Goal: Task Accomplishment & Management: Manage account settings

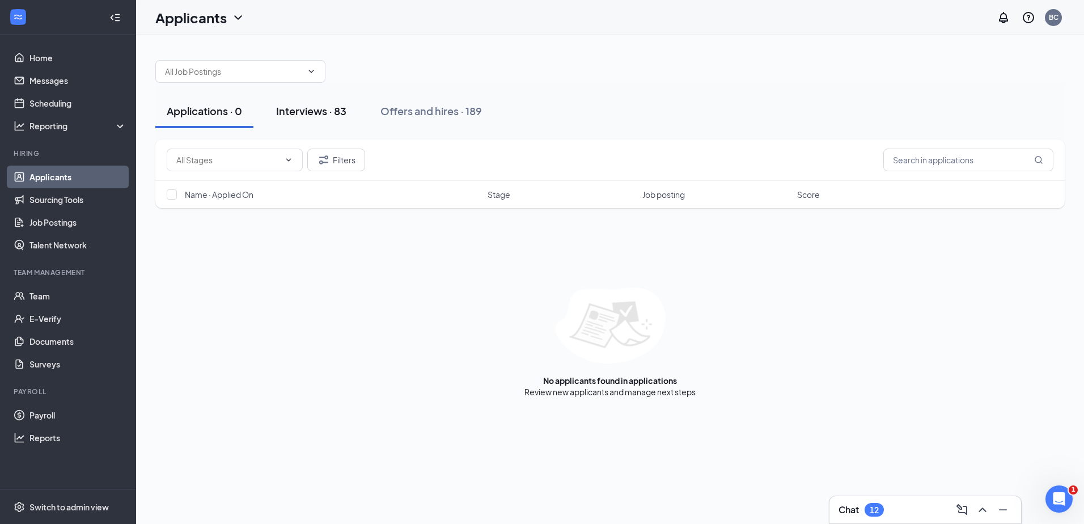
click at [343, 121] on button "Interviews · 83" at bounding box center [311, 111] width 93 height 34
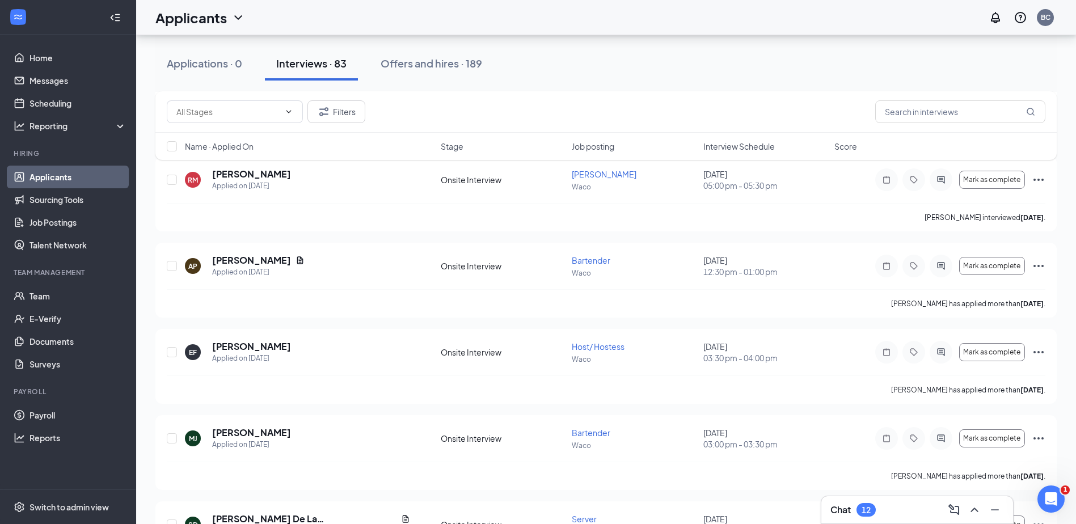
scroll to position [1531, 0]
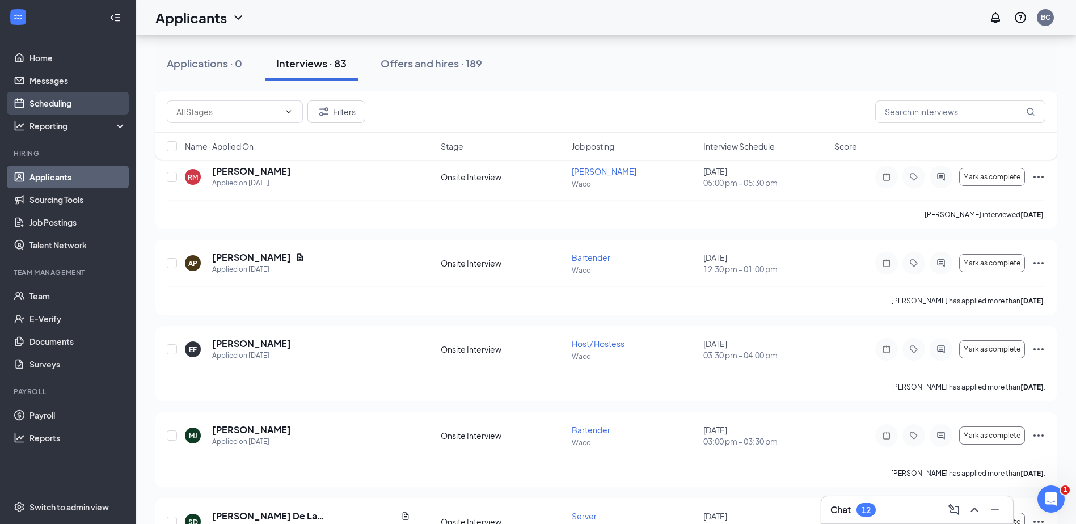
click at [66, 92] on link "Scheduling" at bounding box center [77, 103] width 97 height 23
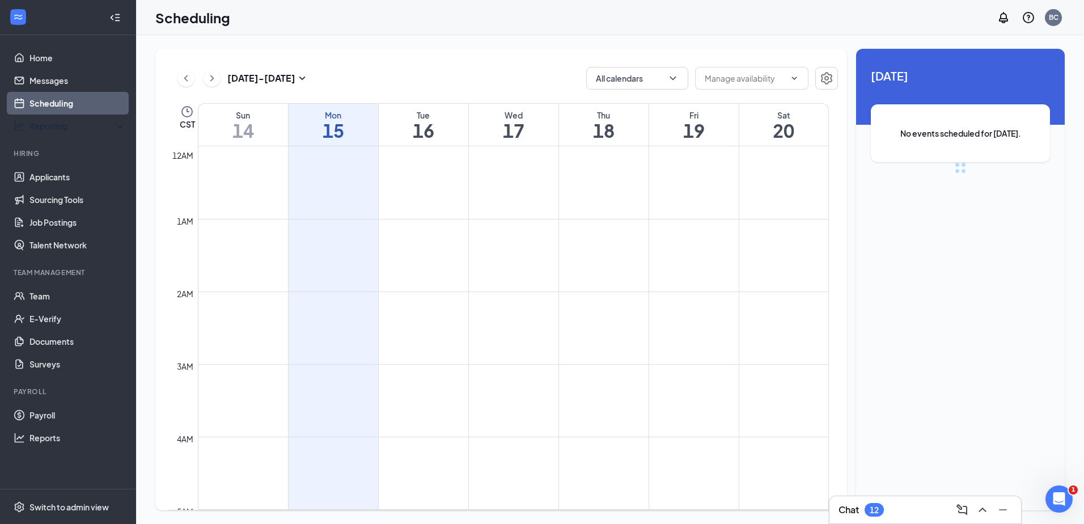
scroll to position [558, 0]
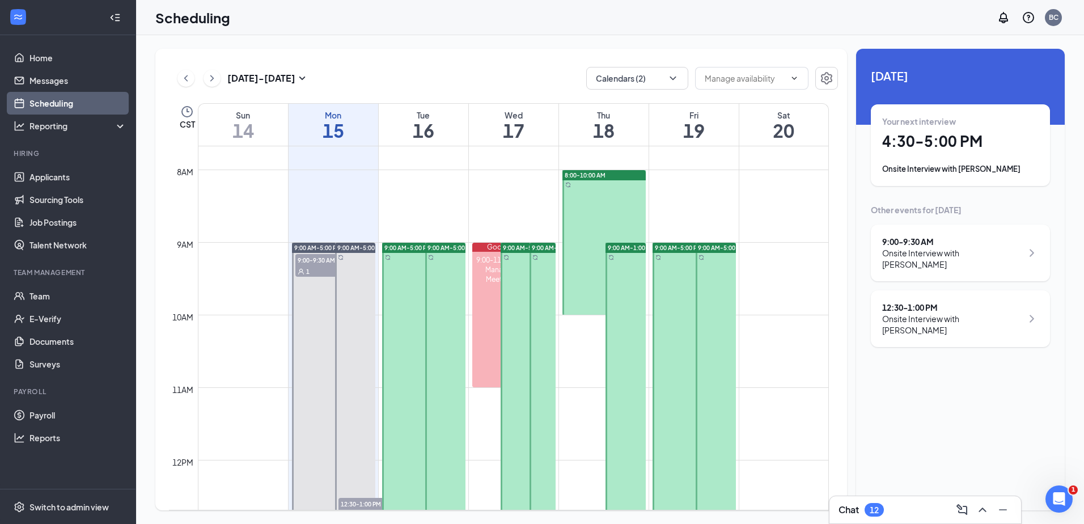
click at [680, 129] on h1 "19" at bounding box center [694, 130] width 90 height 19
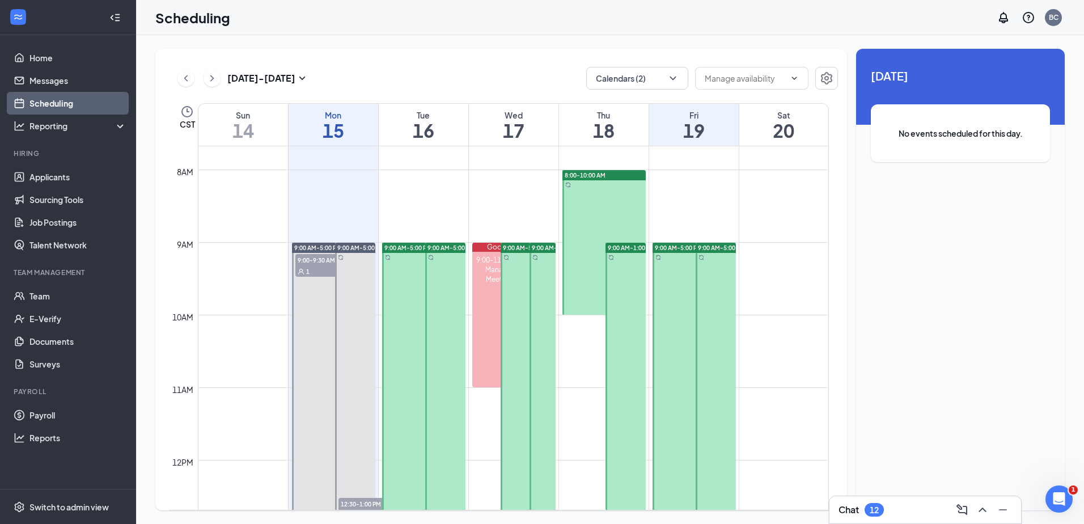
click at [598, 138] on h1 "18" at bounding box center [604, 130] width 90 height 19
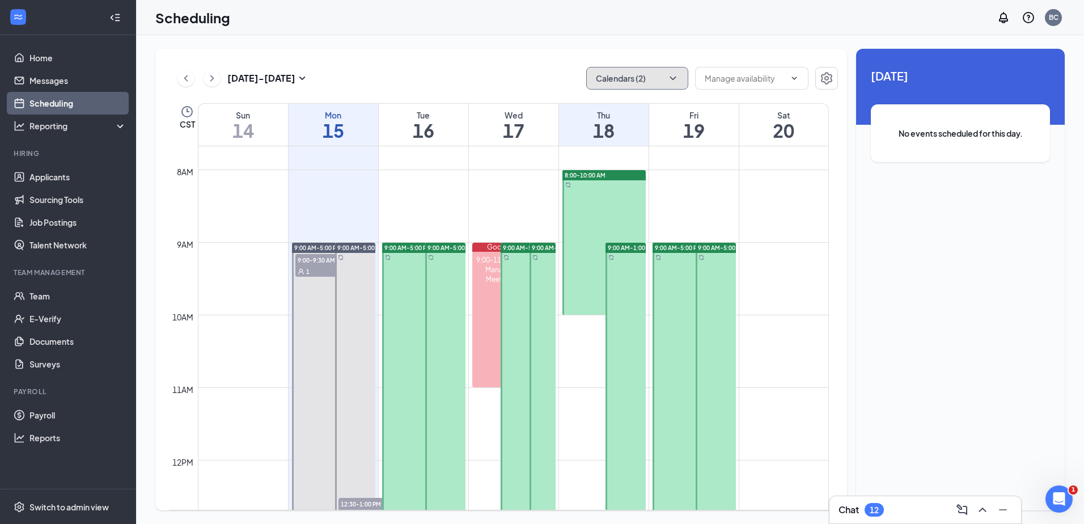
click at [606, 73] on button "Calendars (2)" at bounding box center [637, 78] width 102 height 23
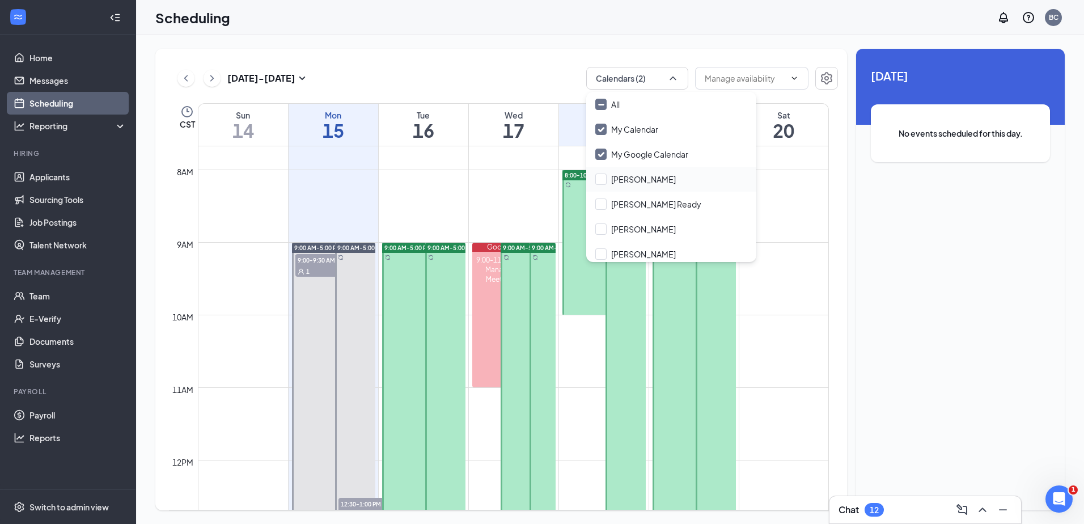
click at [636, 185] on div "[PERSON_NAME]" at bounding box center [671, 179] width 170 height 25
checkbox input "true"
click at [636, 201] on input "[PERSON_NAME] Ready" at bounding box center [649, 204] width 106 height 11
checkbox input "true"
click at [641, 224] on input "[PERSON_NAME]" at bounding box center [636, 228] width 81 height 11
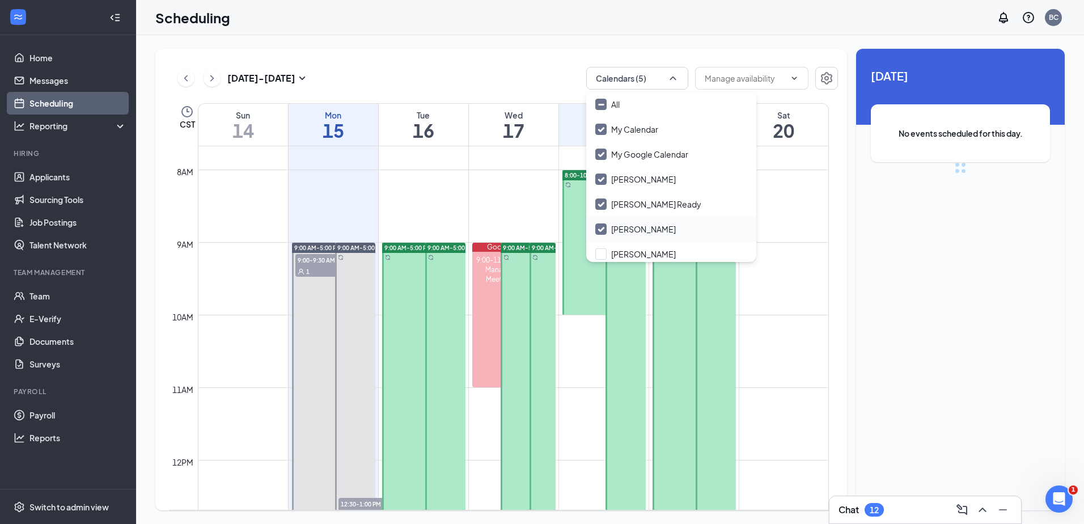
checkbox input "true"
click at [643, 252] on input "[PERSON_NAME]" at bounding box center [636, 253] width 81 height 11
checkbox input "true"
click at [749, 41] on div "[DATE] - [DATE] Calendars (6) CST Sun 14 Mon 15 Tue 16 Wed 17 Thu 18 Fri 19 Sat…" at bounding box center [610, 279] width 948 height 489
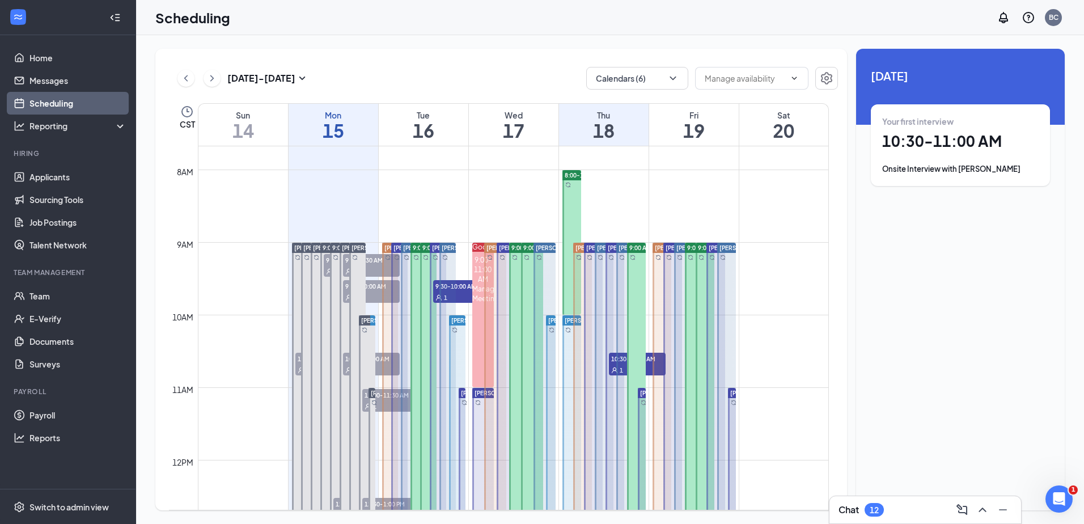
click at [687, 121] on h1 "19" at bounding box center [694, 130] width 90 height 19
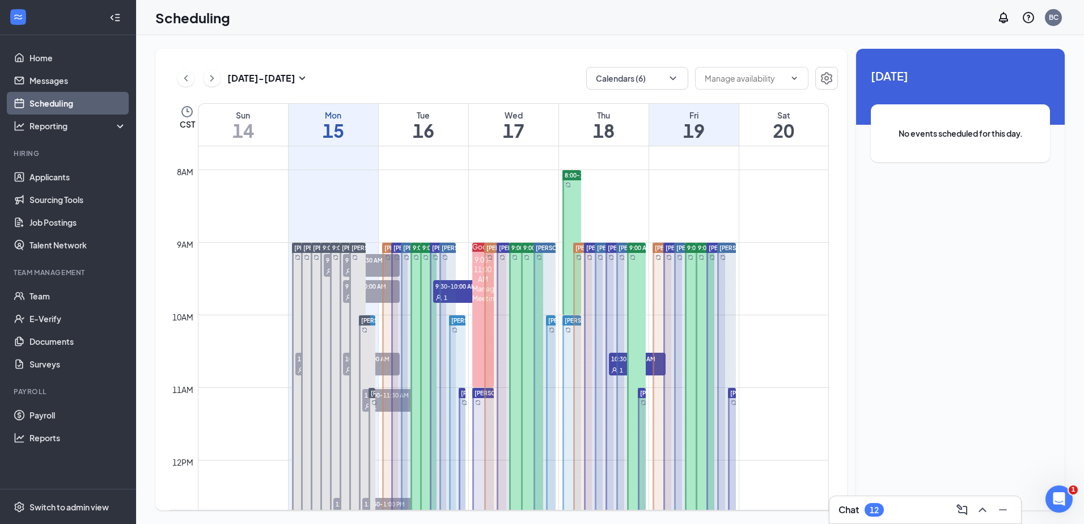
click at [693, 121] on h1 "19" at bounding box center [694, 130] width 90 height 19
click at [624, 118] on div "Thu" at bounding box center [604, 114] width 90 height 11
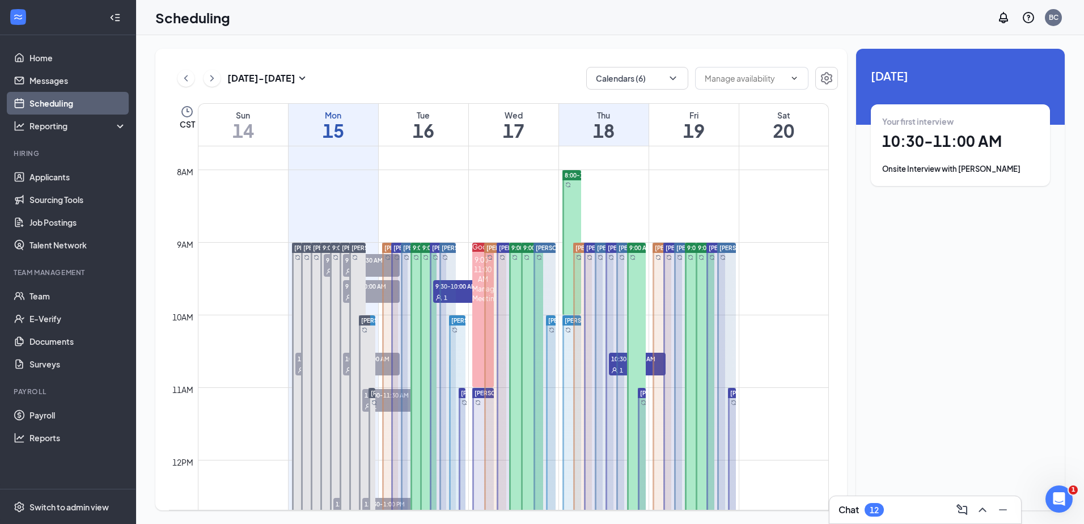
click at [529, 122] on h1 "17" at bounding box center [514, 130] width 90 height 19
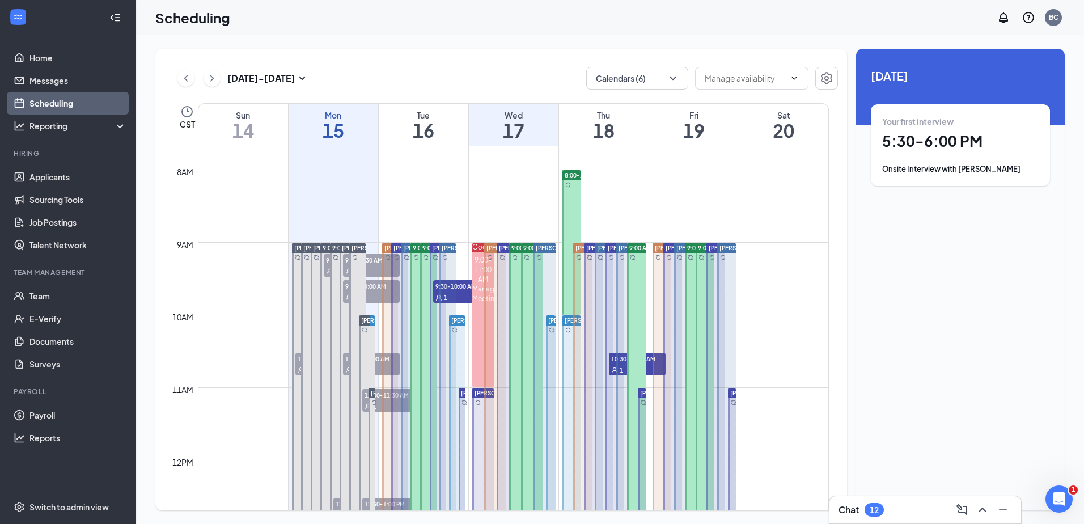
click at [345, 128] on h1 "15" at bounding box center [334, 130] width 90 height 19
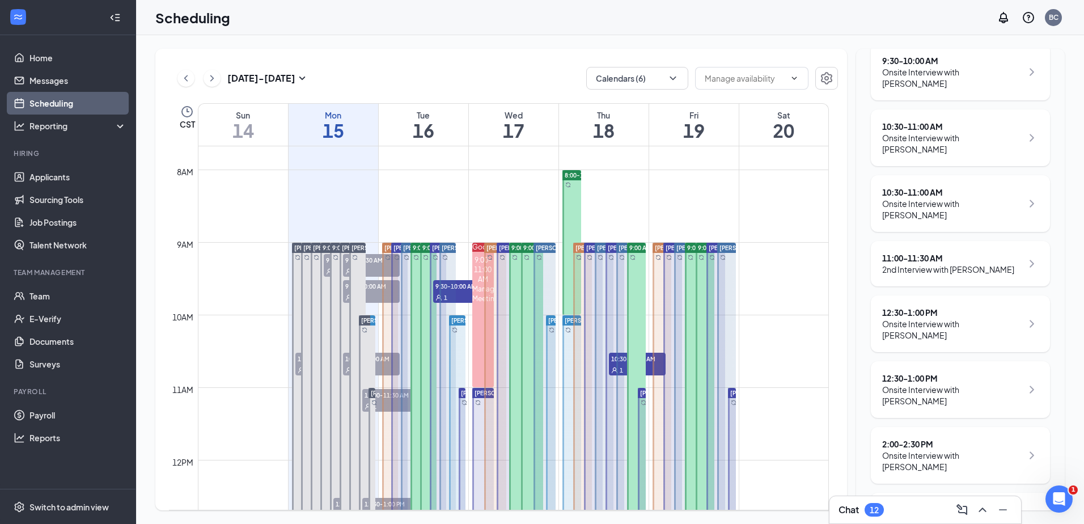
scroll to position [340, 0]
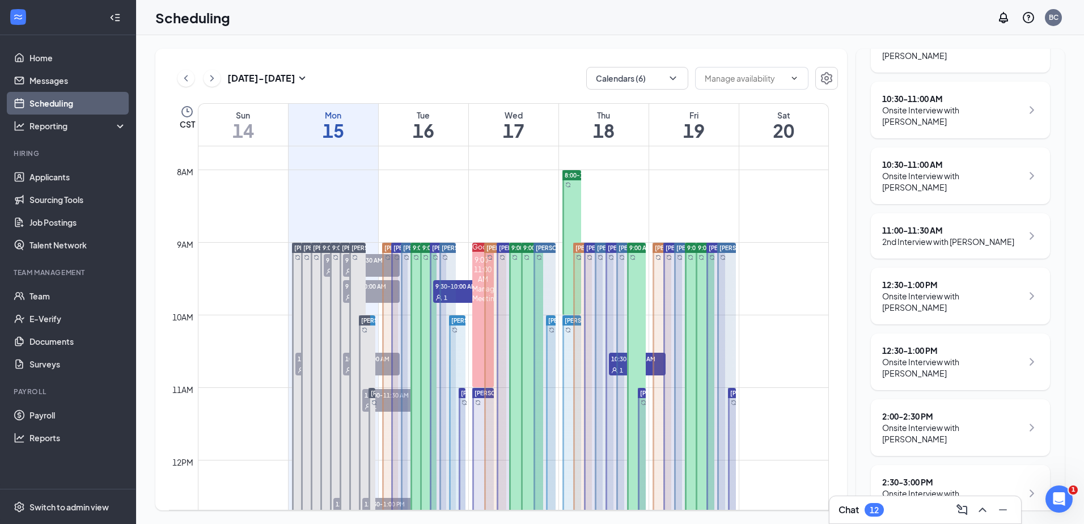
click at [993, 104] on div "Onsite Interview with [PERSON_NAME]" at bounding box center [953, 115] width 140 height 23
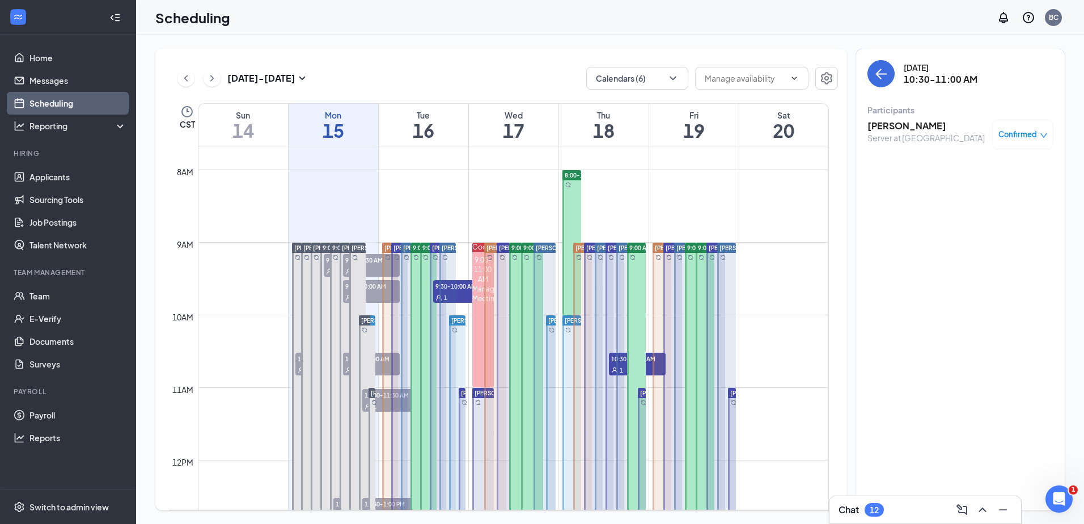
click at [1008, 133] on span "Confirmed" at bounding box center [1018, 134] width 39 height 11
click at [905, 118] on div "[PERSON_NAME] Server at Waco Confirmed" at bounding box center [961, 134] width 186 height 37
click at [902, 126] on h3 "[PERSON_NAME]" at bounding box center [926, 126] width 117 height 12
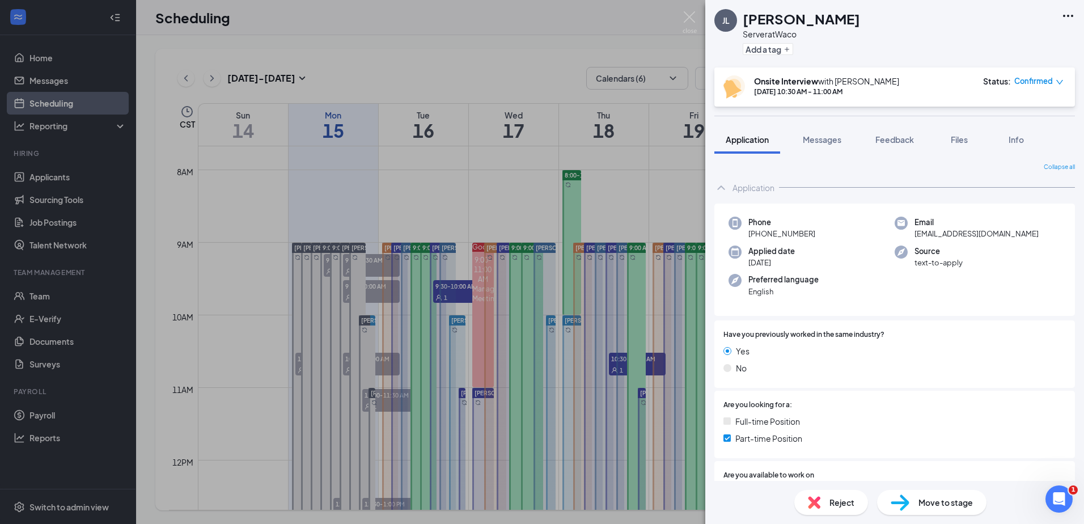
click at [1065, 18] on icon "Ellipses" at bounding box center [1069, 16] width 14 height 14
click at [846, 24] on div "JL [PERSON_NAME] Server at Waco Add a tag" at bounding box center [895, 33] width 379 height 67
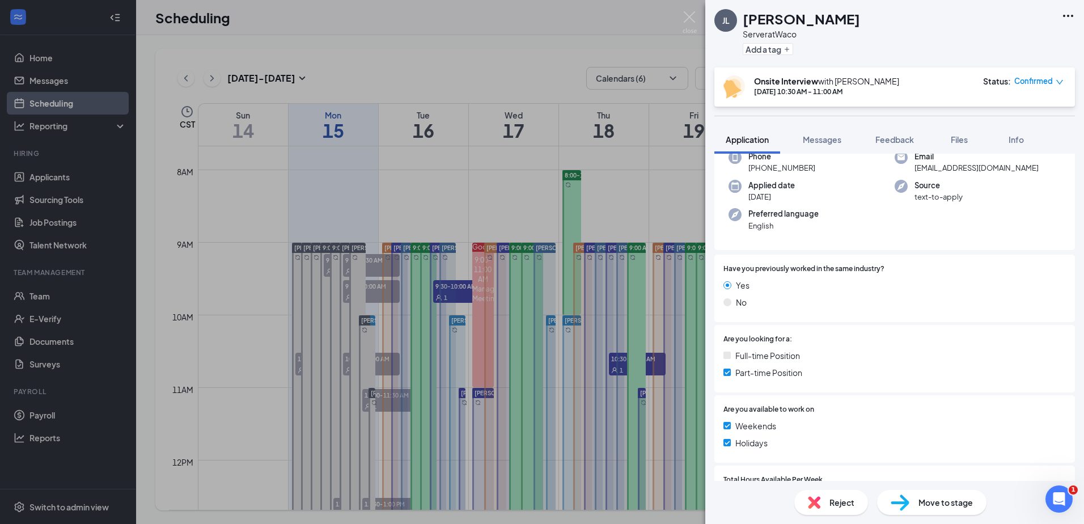
scroll to position [170, 0]
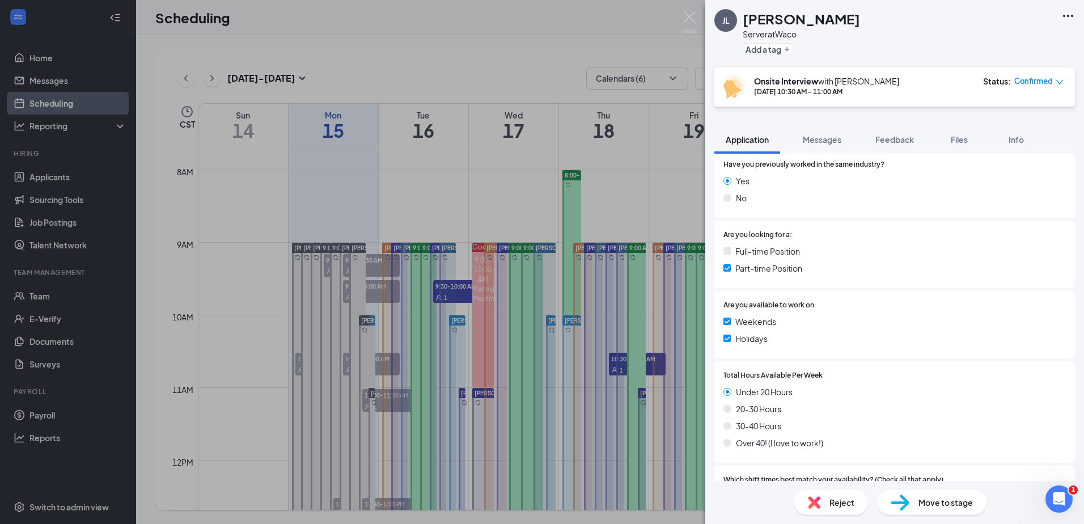
click at [915, 504] on div "Move to stage" at bounding box center [931, 502] width 109 height 25
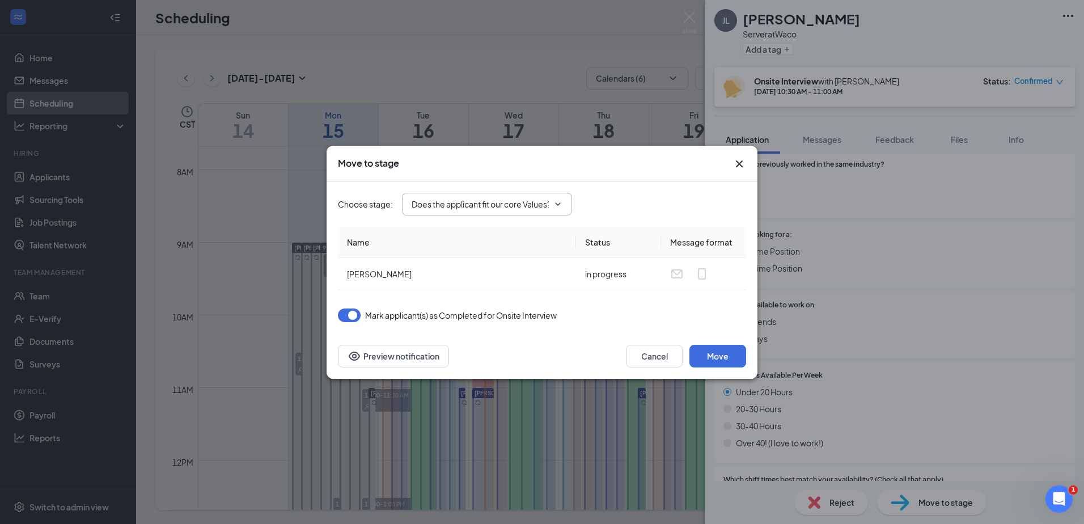
click at [531, 206] on input "Does the applicant fit our core Values? (next stage)" at bounding box center [480, 204] width 137 height 12
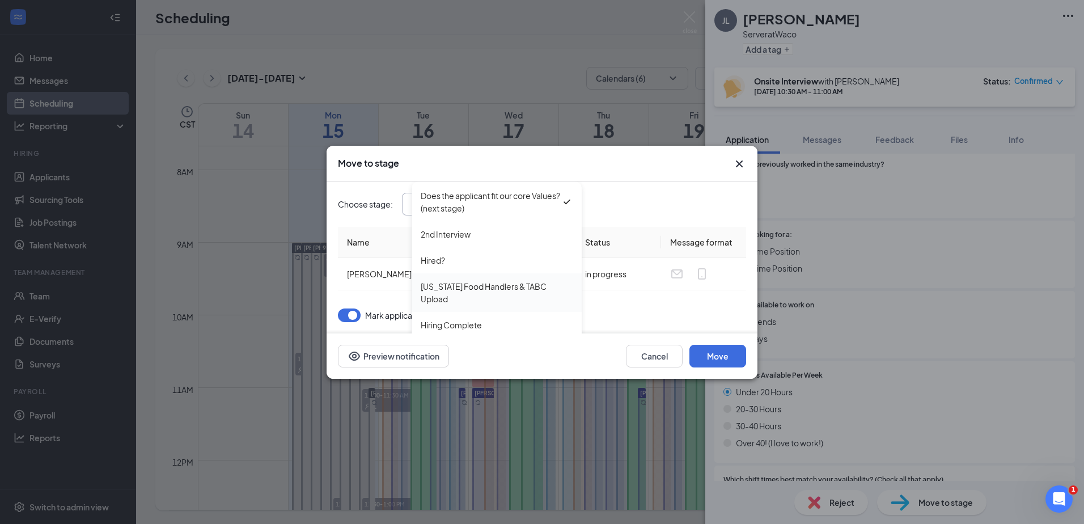
click at [492, 285] on div "[US_STATE] Food Handlers & TABC Upload" at bounding box center [497, 292] width 152 height 25
type input "[US_STATE] Food Handlers & TABC Upload"
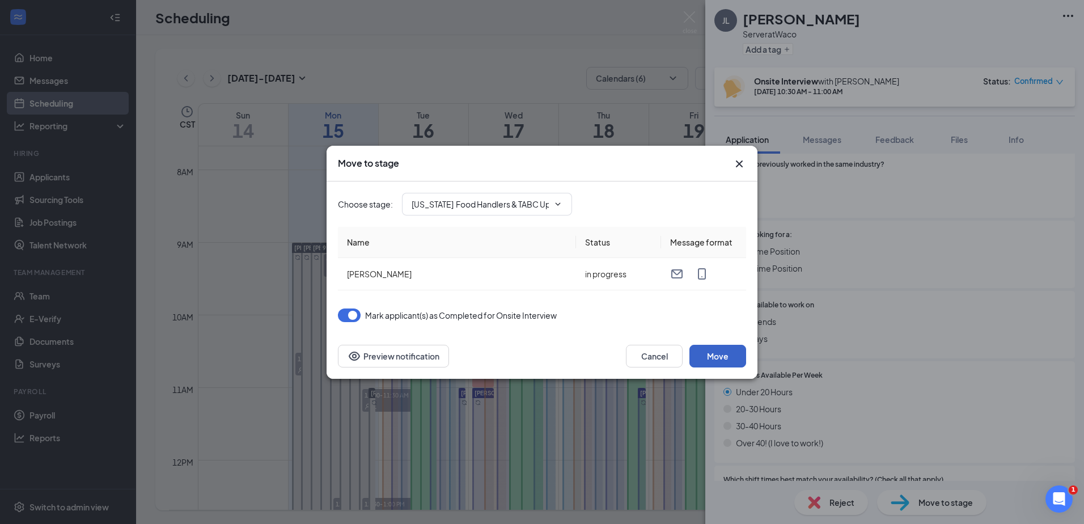
click at [711, 353] on button "Move" at bounding box center [718, 356] width 57 height 23
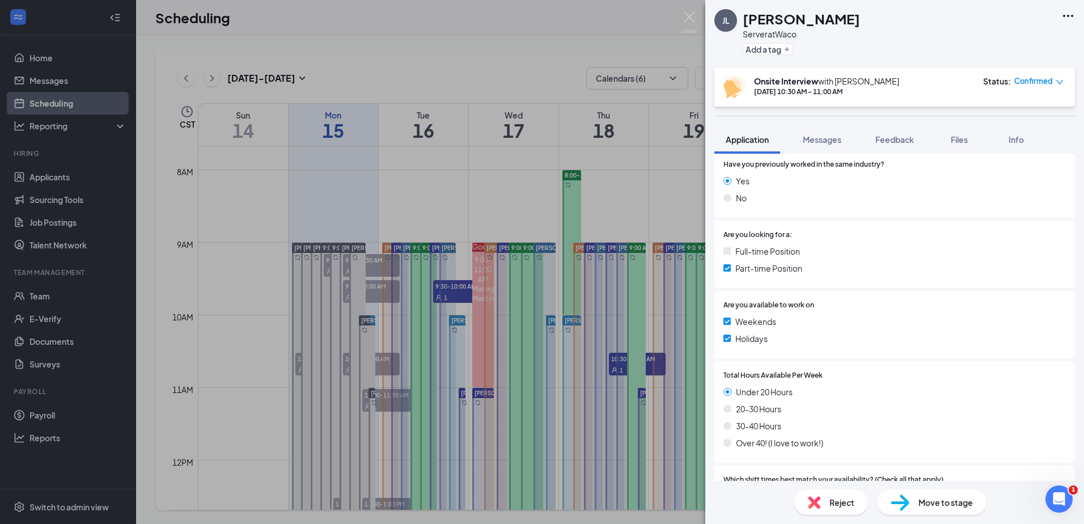
click at [571, 73] on div "JL [PERSON_NAME] Server at Waco Add a tag Onsite Interview with [PERSON_NAME] […" at bounding box center [542, 262] width 1084 height 524
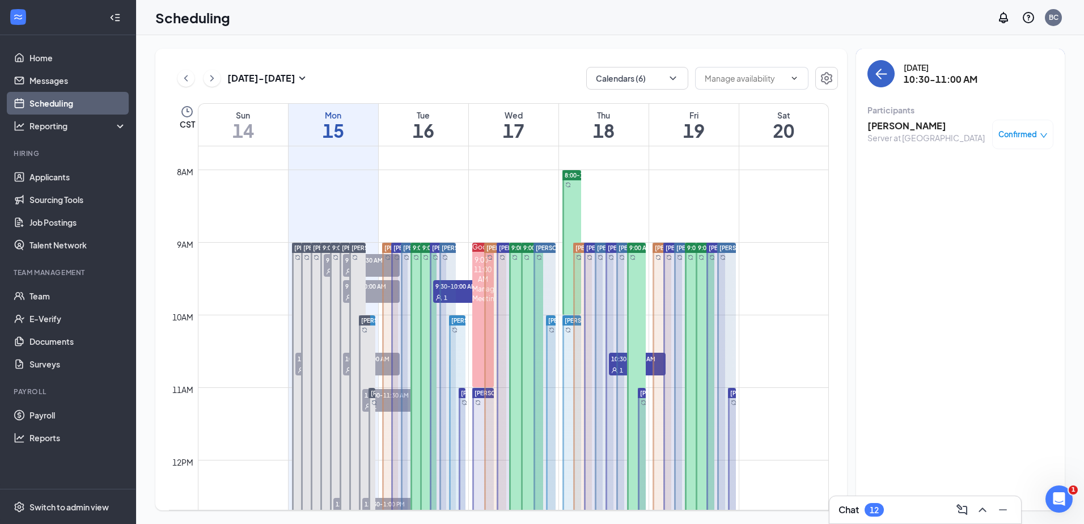
click at [886, 73] on icon "ArrowLeft" at bounding box center [882, 74] width 14 height 14
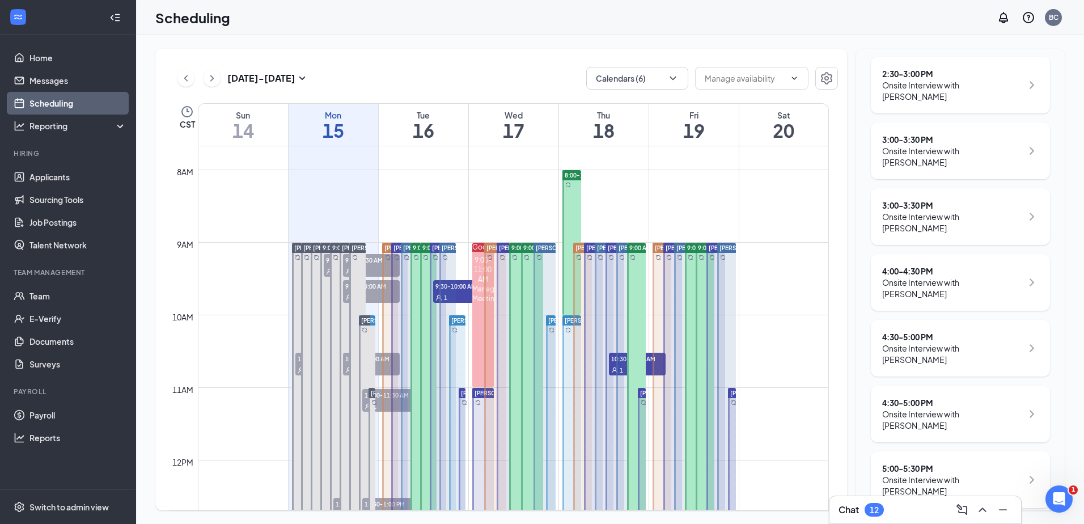
scroll to position [751, 0]
